Goal: Information Seeking & Learning: Learn about a topic

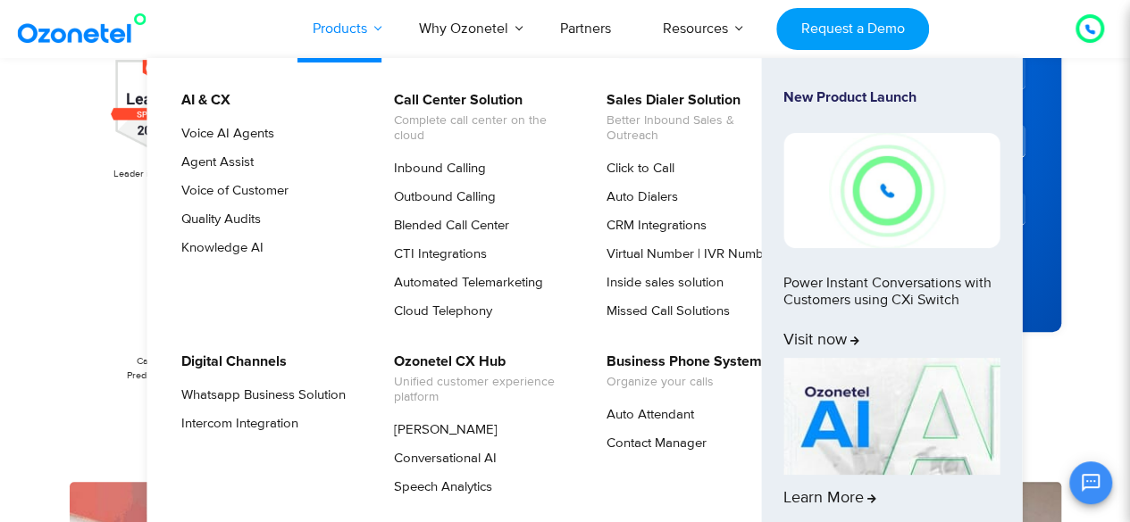
scroll to position [423, 0]
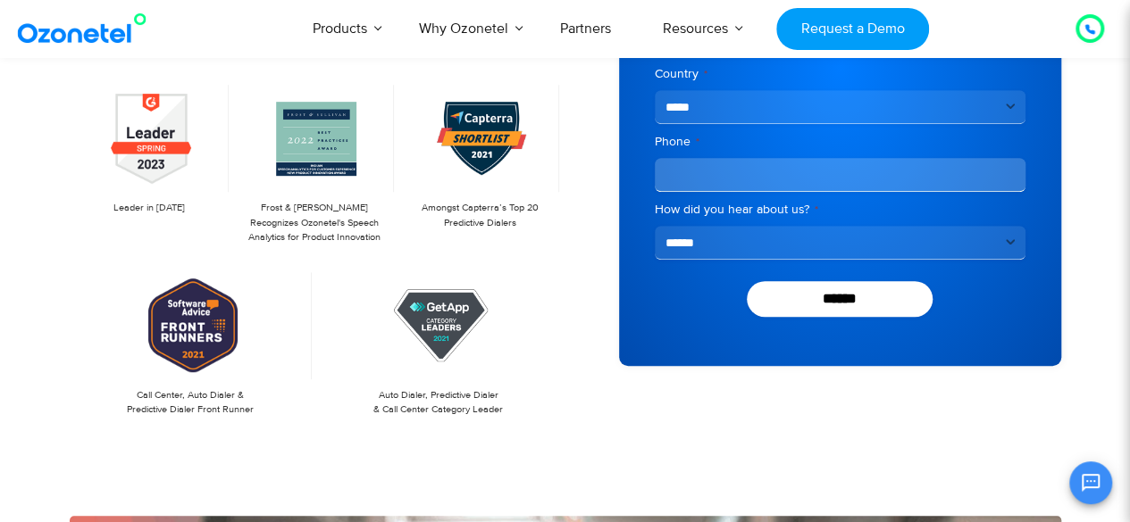
click at [93, 32] on img at bounding box center [85, 29] width 145 height 32
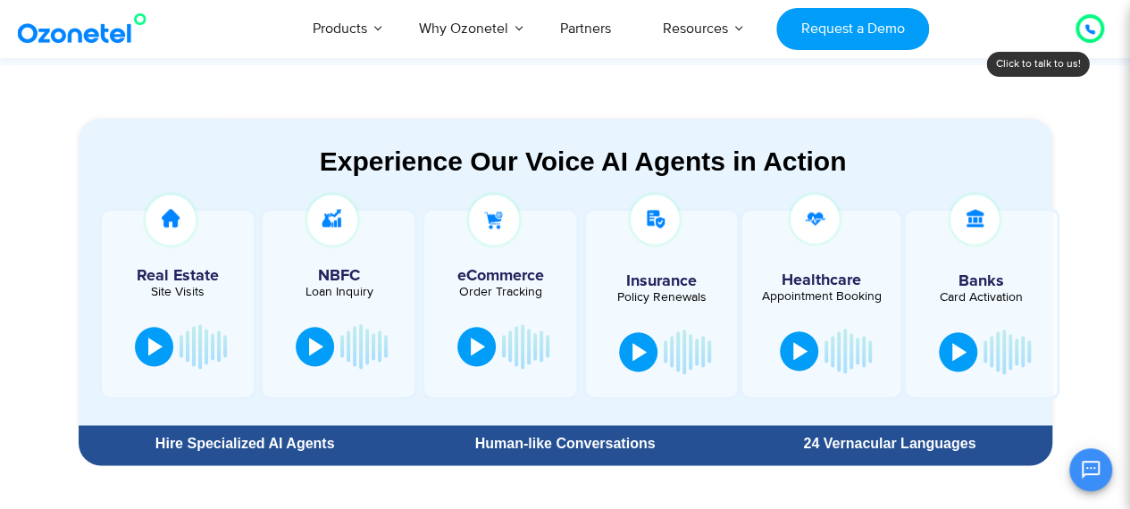
scroll to position [926, 0]
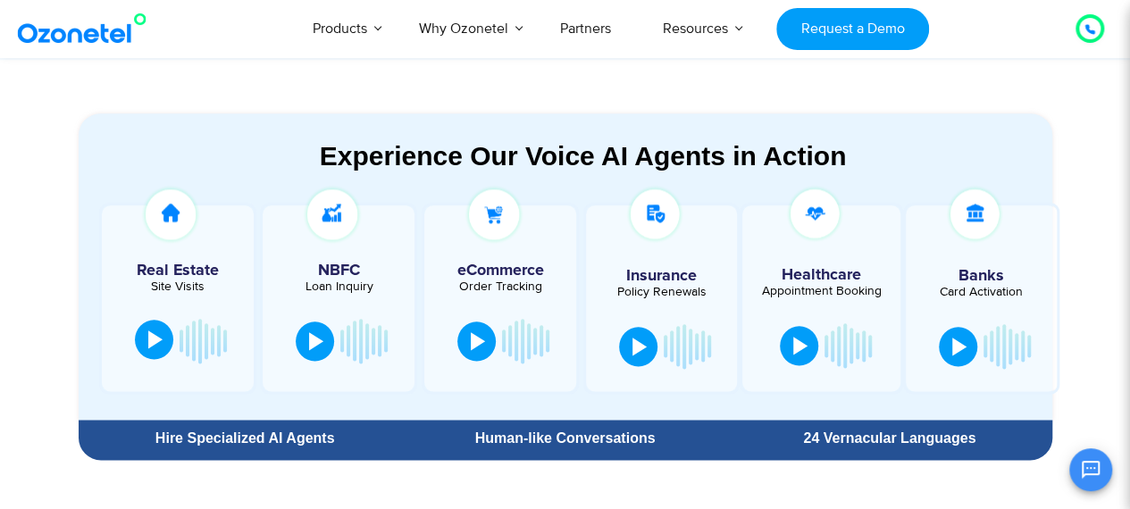
click at [157, 340] on div at bounding box center [155, 339] width 14 height 18
click at [309, 333] on div at bounding box center [316, 339] width 14 height 18
click at [316, 337] on div at bounding box center [316, 339] width 14 height 18
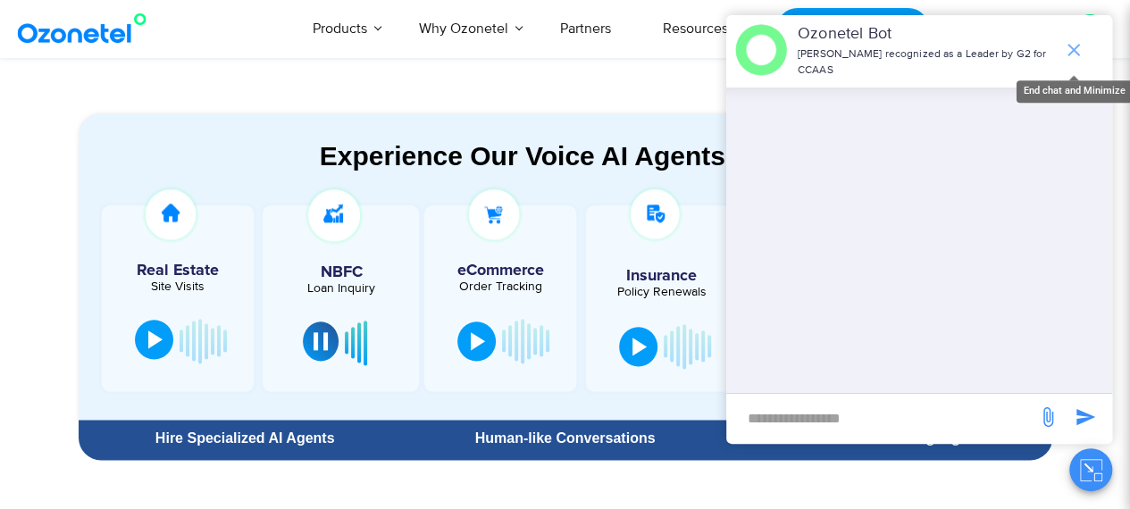
click at [1075, 41] on icon "end chat or minimize" at bounding box center [1073, 49] width 21 height 21
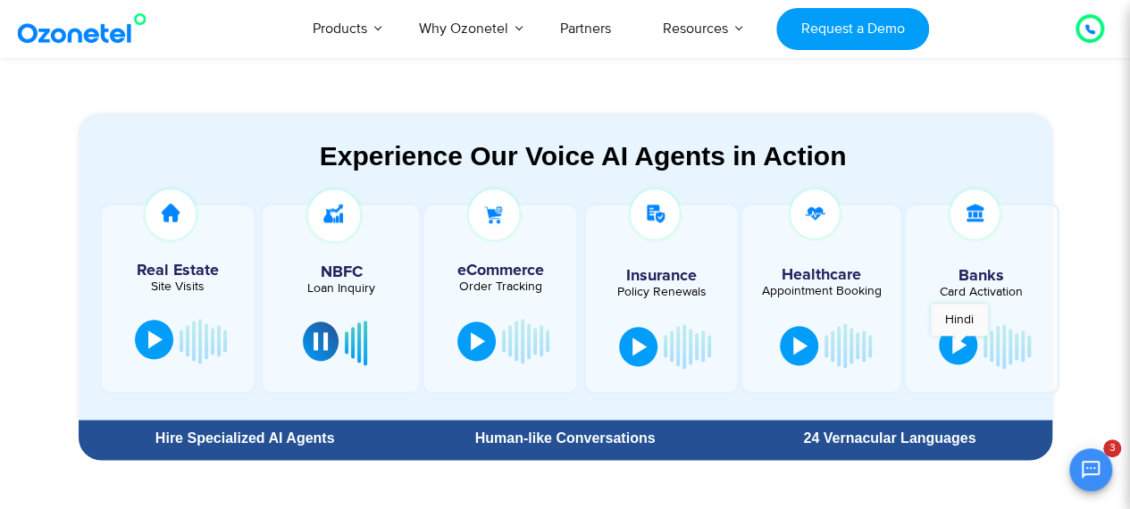
click at [959, 345] on div at bounding box center [959, 345] width 14 height 18
click at [957, 347] on div at bounding box center [959, 345] width 14 height 18
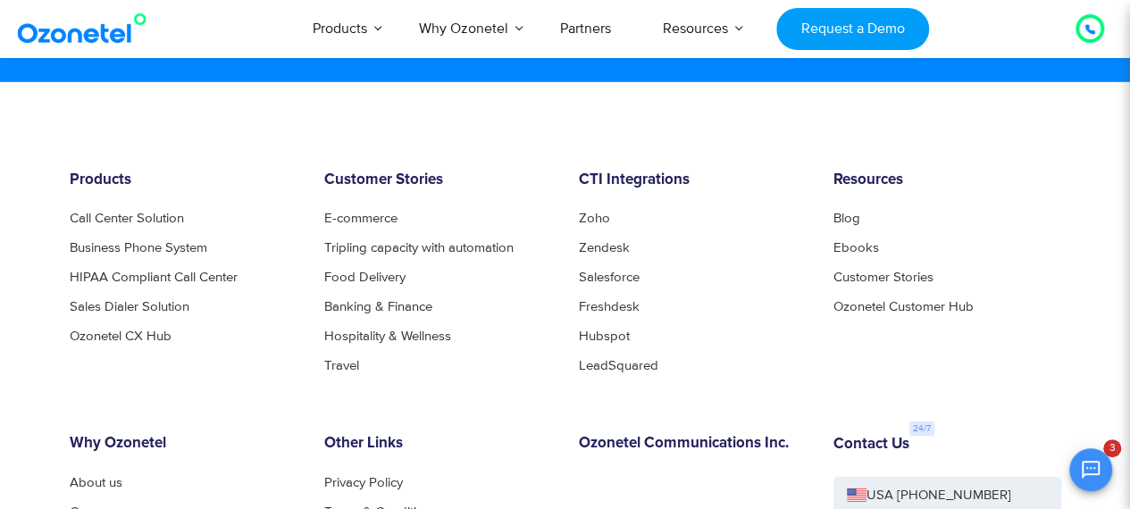
scroll to position [9459, 0]
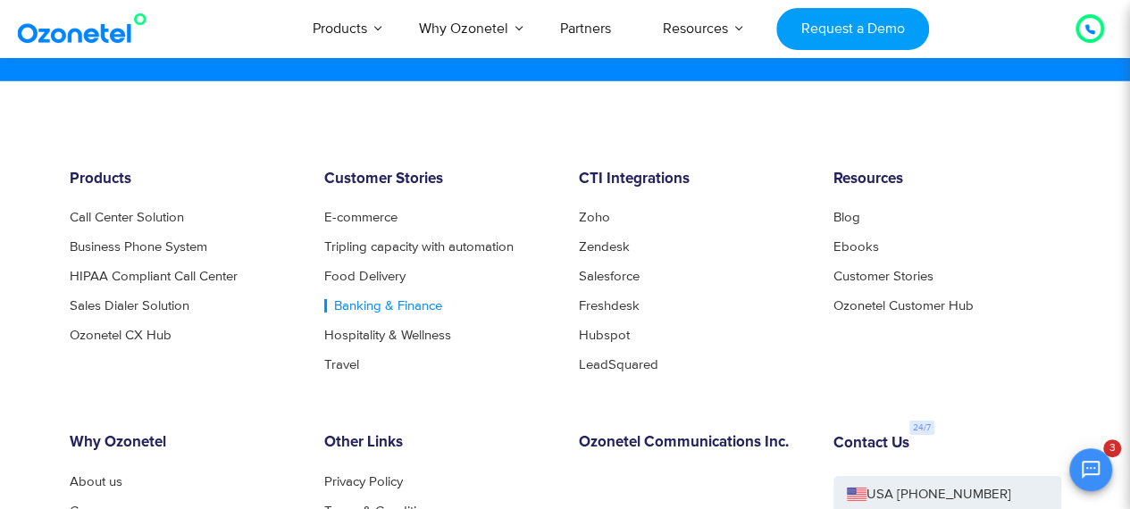
click at [380, 306] on link "Banking & Finance" at bounding box center [383, 305] width 118 height 13
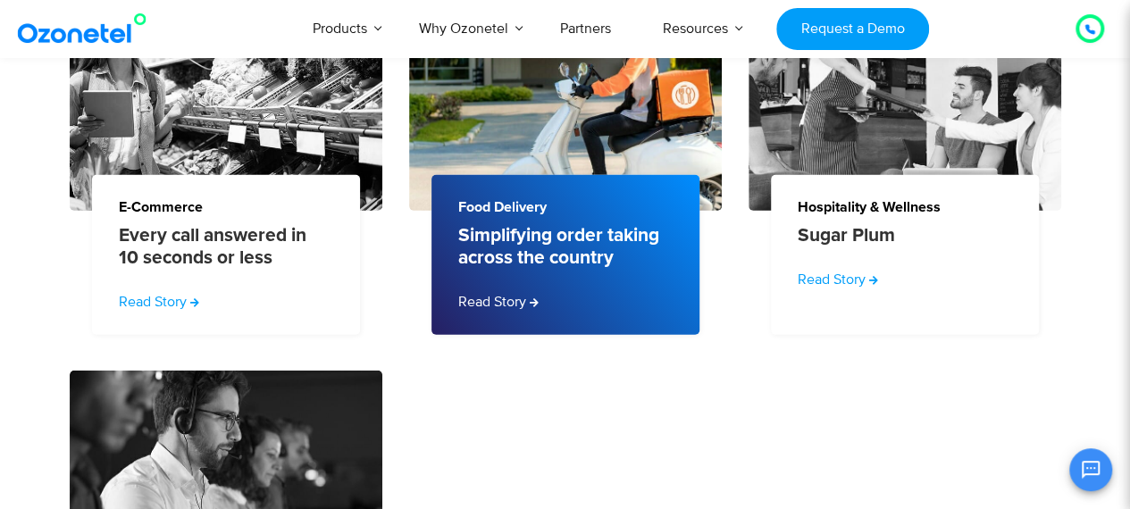
scroll to position [2056, 0]
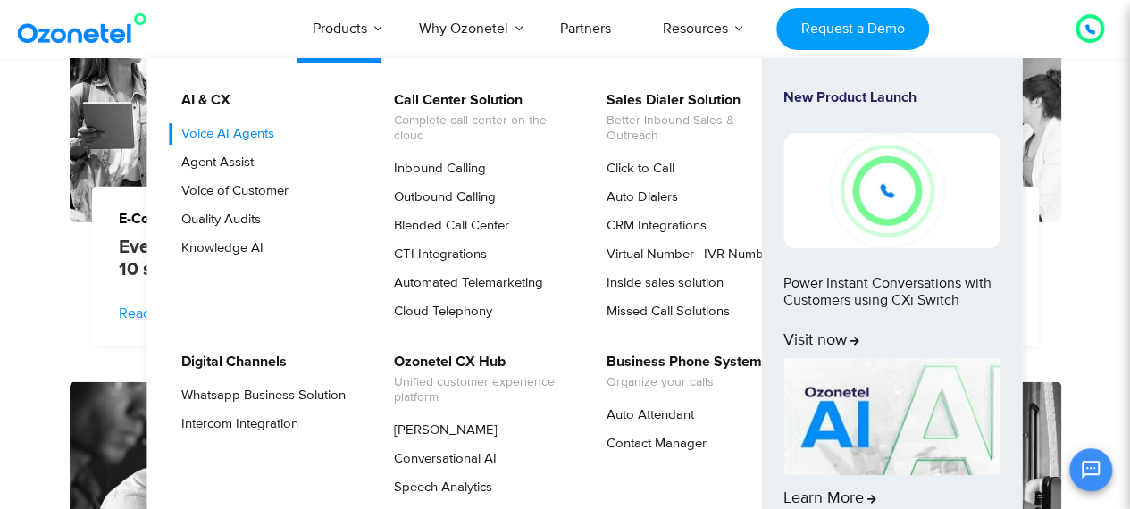
click at [241, 134] on link "Voice AI Agents" at bounding box center [223, 133] width 107 height 21
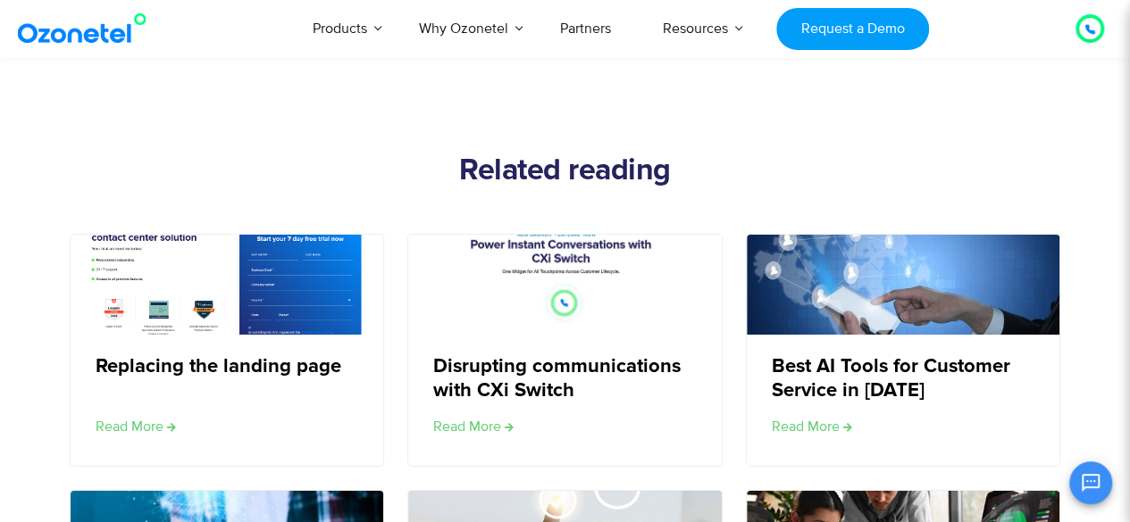
scroll to position [2933, 0]
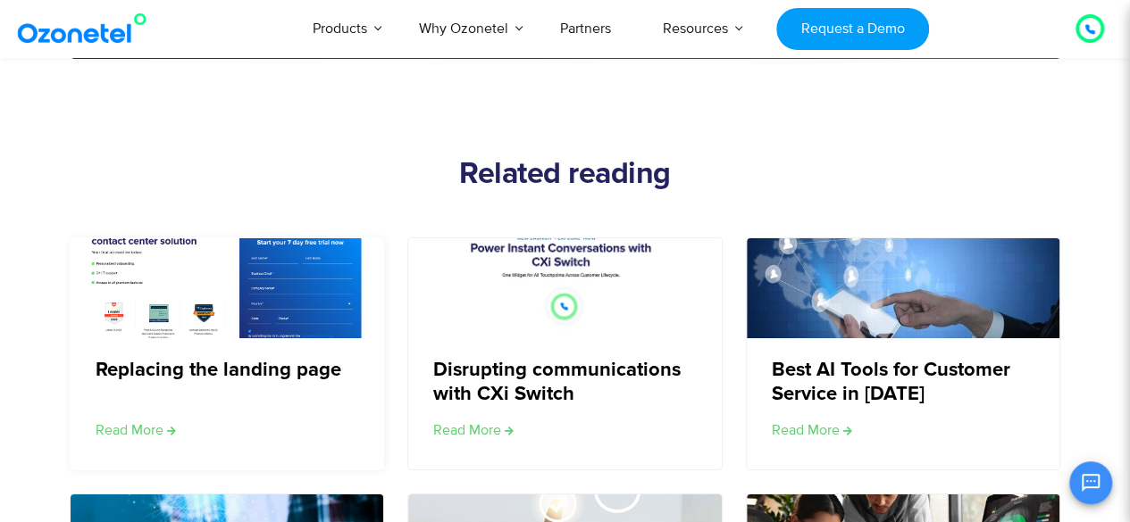
click at [188, 301] on img at bounding box center [226, 288] width 316 height 197
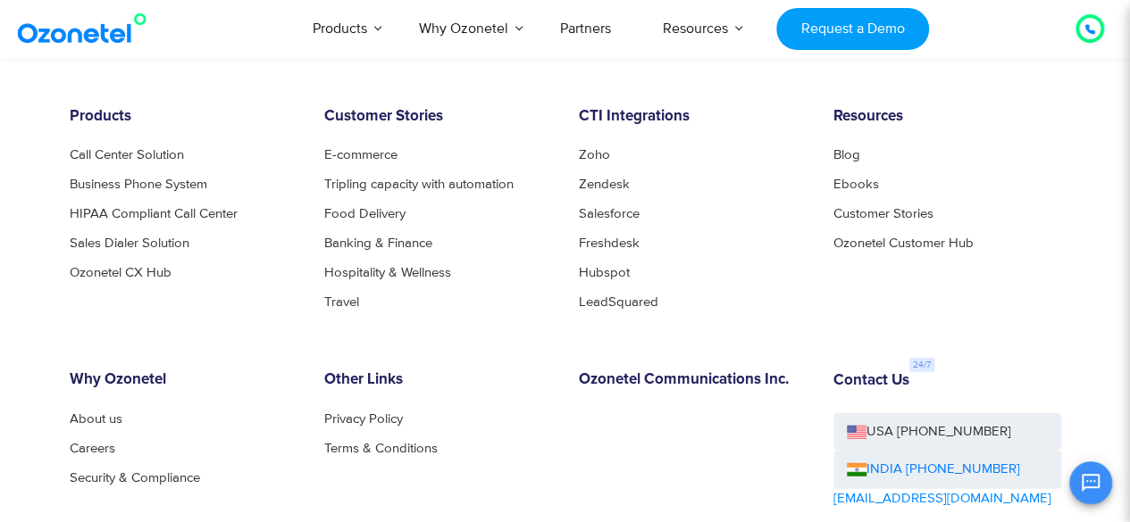
scroll to position [2141, 0]
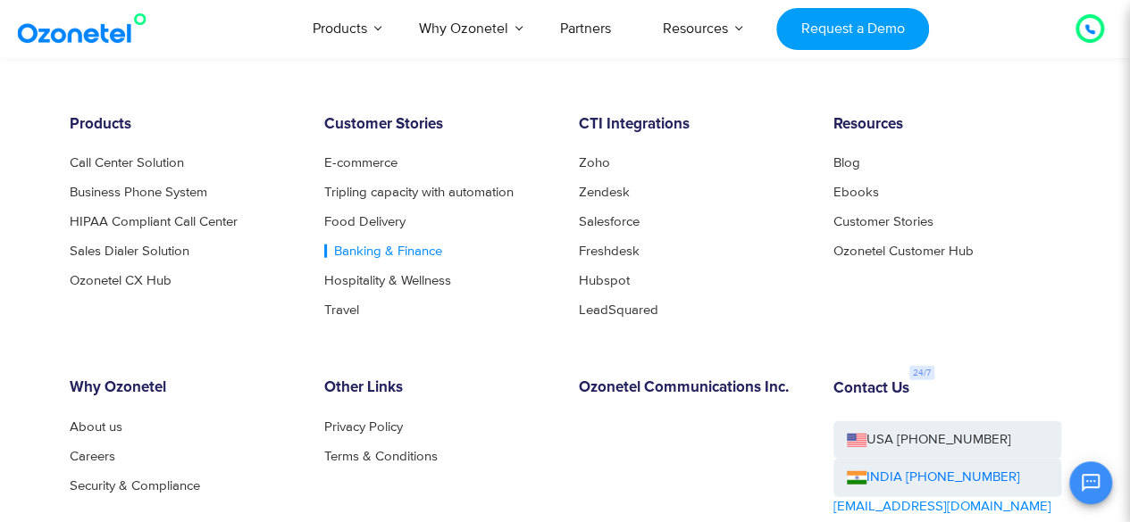
click at [400, 258] on link "Banking & Finance" at bounding box center [383, 251] width 118 height 13
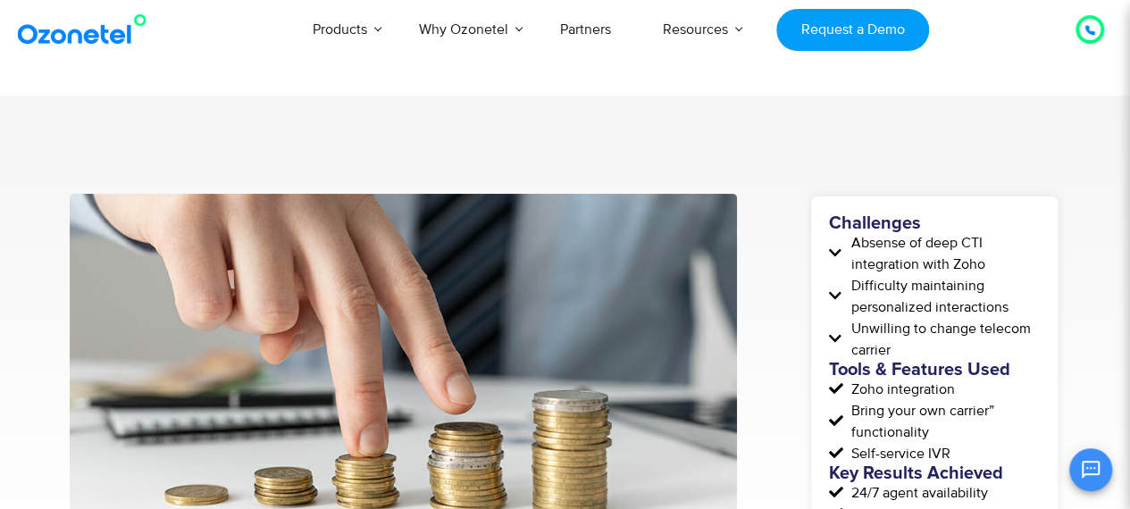
scroll to position [263, 0]
